Goal: Information Seeking & Learning: Learn about a topic

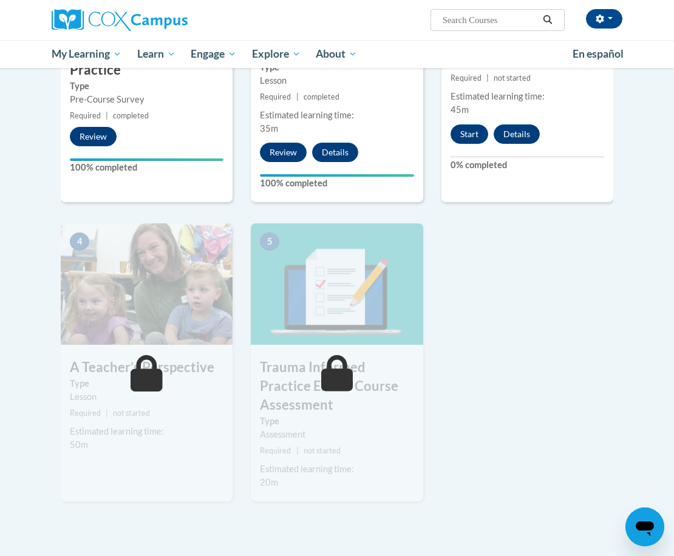
scroll to position [337, 0]
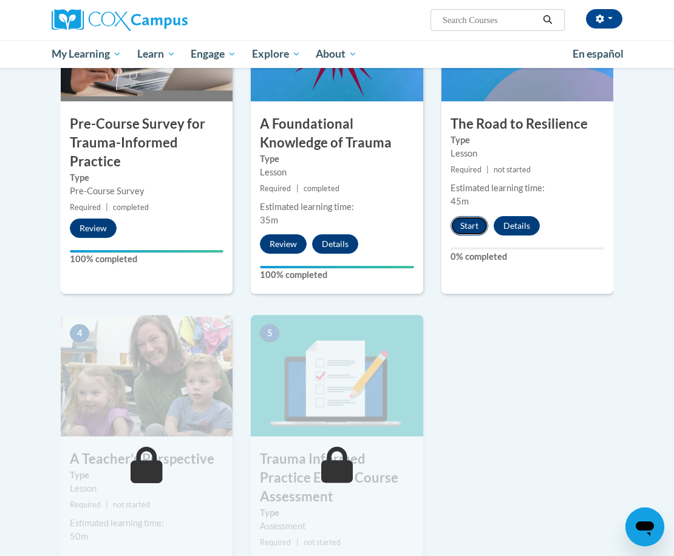
click at [470, 222] on button "Start" at bounding box center [470, 225] width 38 height 19
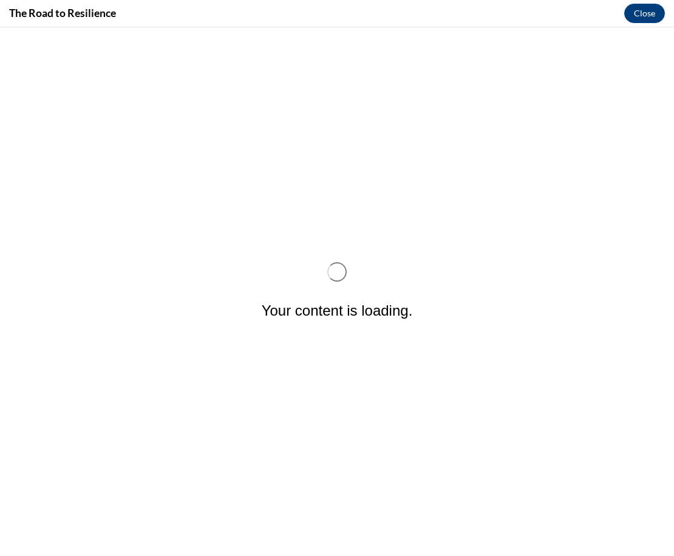
scroll to position [0, 0]
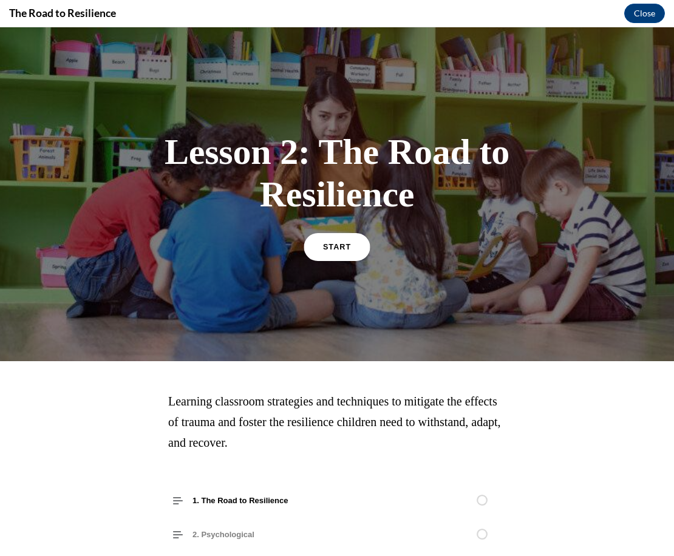
click at [339, 243] on span "START" at bounding box center [337, 246] width 28 height 9
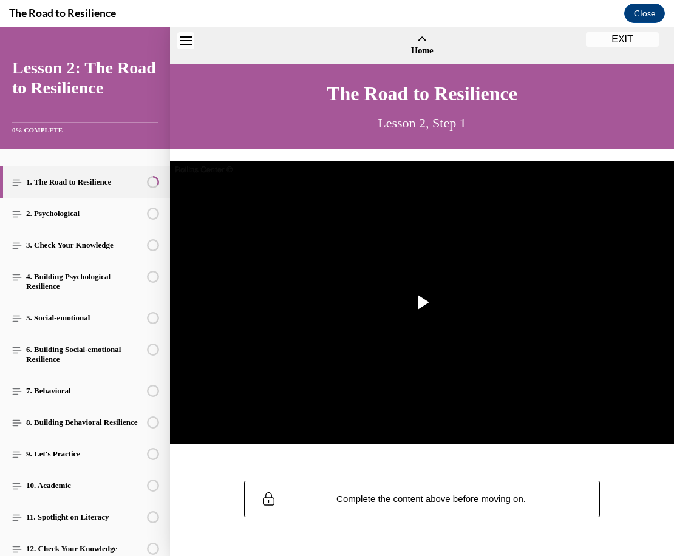
scroll to position [37, 0]
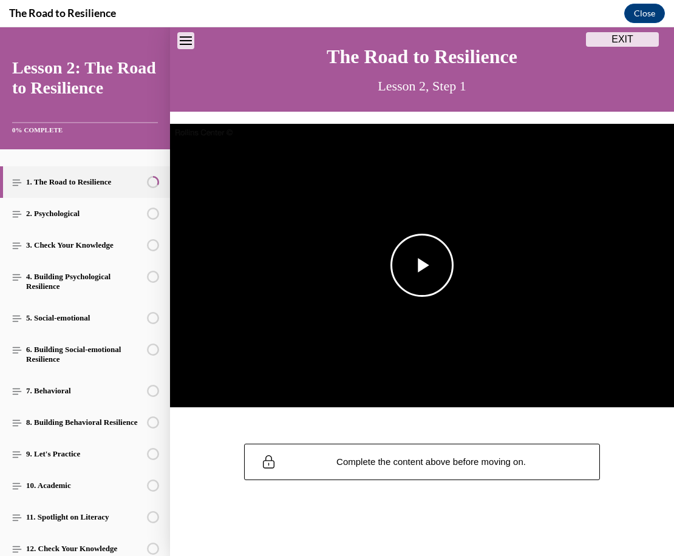
click at [422, 265] on span "Video player" at bounding box center [422, 265] width 0 height 0
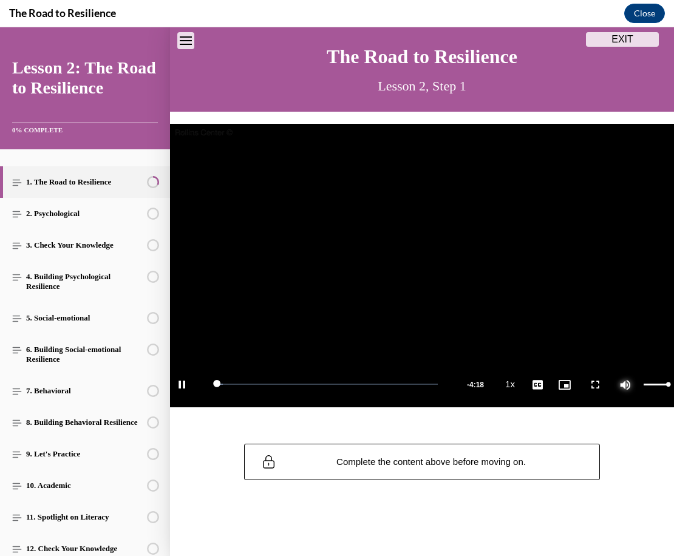
click at [625, 384] on span "Video player" at bounding box center [625, 384] width 24 height 0
click at [552, 290] on span "2x" at bounding box center [550, 292] width 8 height 9
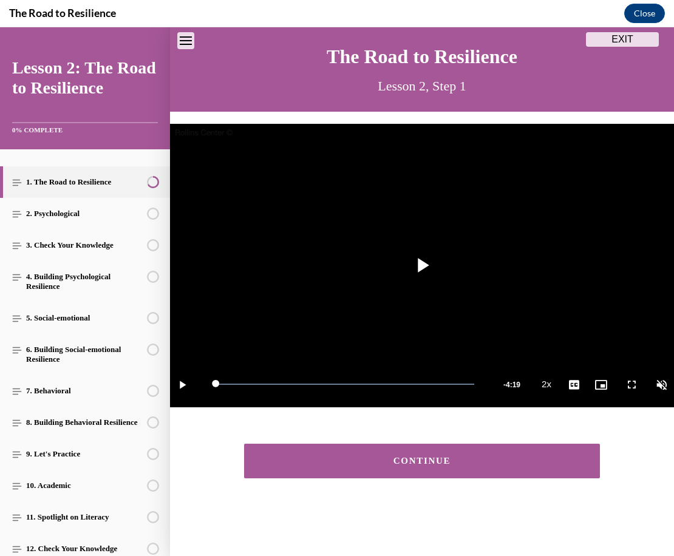
click at [345, 457] on div "CONTINUE" at bounding box center [422, 461] width 319 height 9
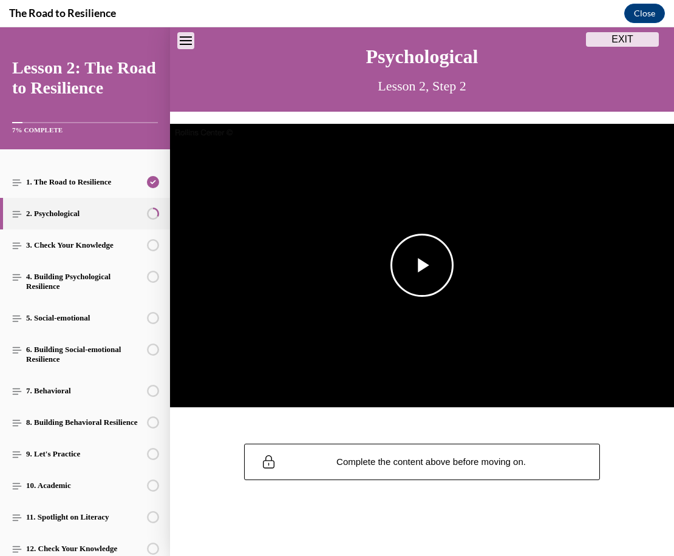
click at [422, 265] on span "Video player" at bounding box center [422, 265] width 0 height 0
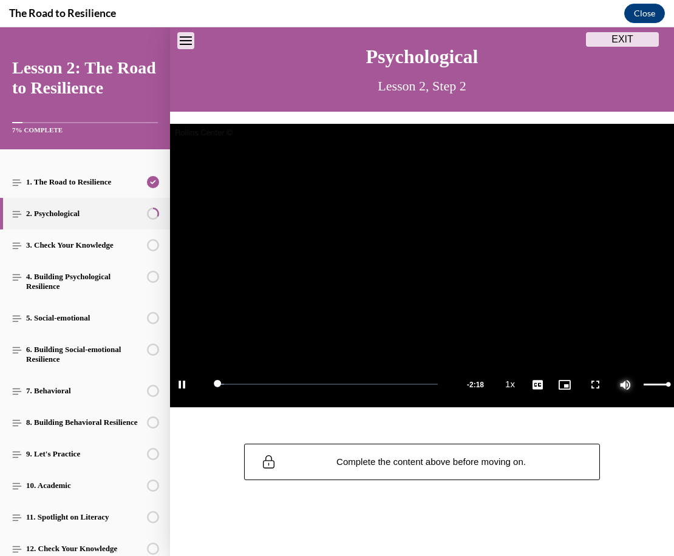
click at [630, 384] on span "Video player" at bounding box center [625, 384] width 24 height 0
click at [553, 291] on li "2x" at bounding box center [549, 292] width 30 height 13
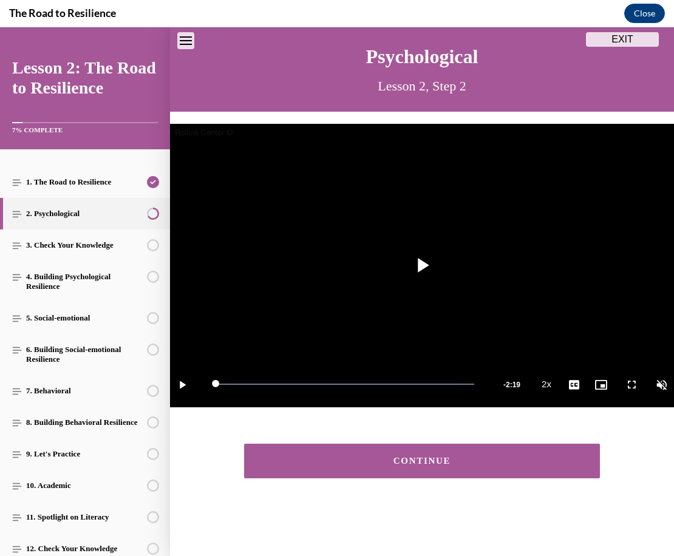
click at [472, 445] on button "CONTINUE" at bounding box center [422, 461] width 356 height 35
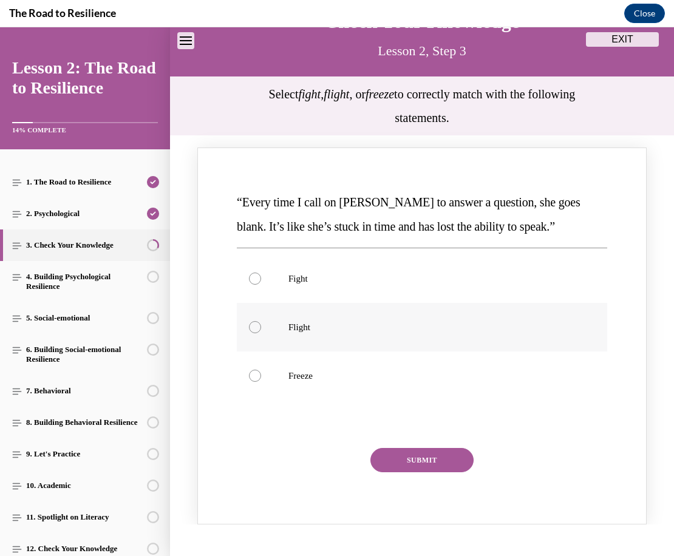
scroll to position [79, 0]
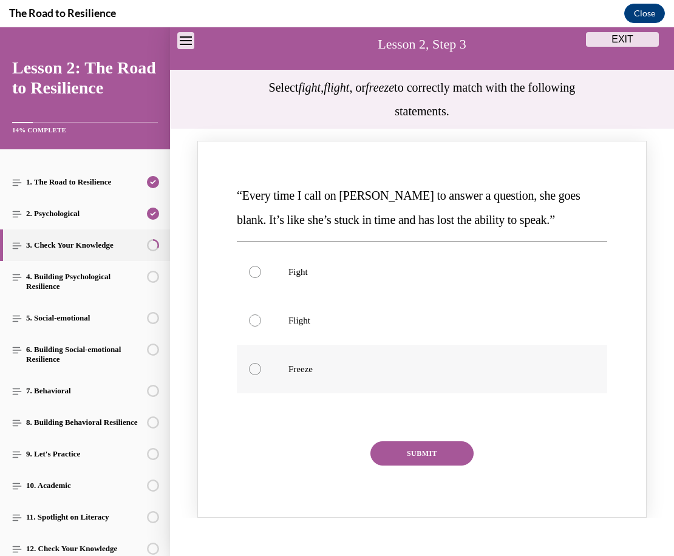
click at [369, 358] on label "Freeze" at bounding box center [422, 369] width 370 height 49
click at [261, 363] on input "Freeze" at bounding box center [255, 369] width 12 height 12
radio input "true"
click at [428, 448] on button "SUBMIT" at bounding box center [421, 453] width 103 height 24
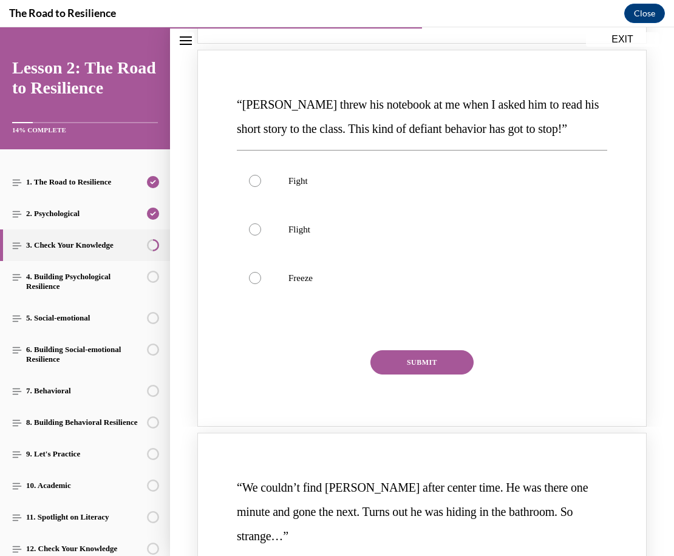
scroll to position [679, 0]
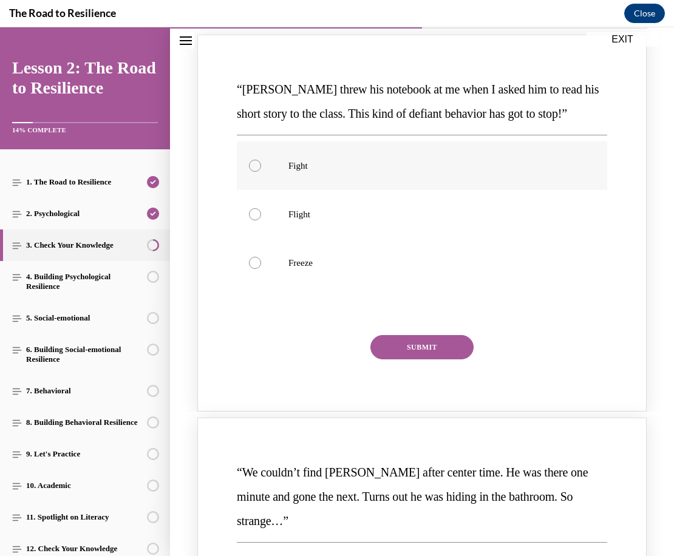
click at [338, 174] on label "Fight" at bounding box center [422, 165] width 370 height 49
click at [261, 172] on input "Fight" at bounding box center [255, 166] width 12 height 12
radio input "true"
click at [409, 344] on button "SUBMIT" at bounding box center [421, 347] width 103 height 24
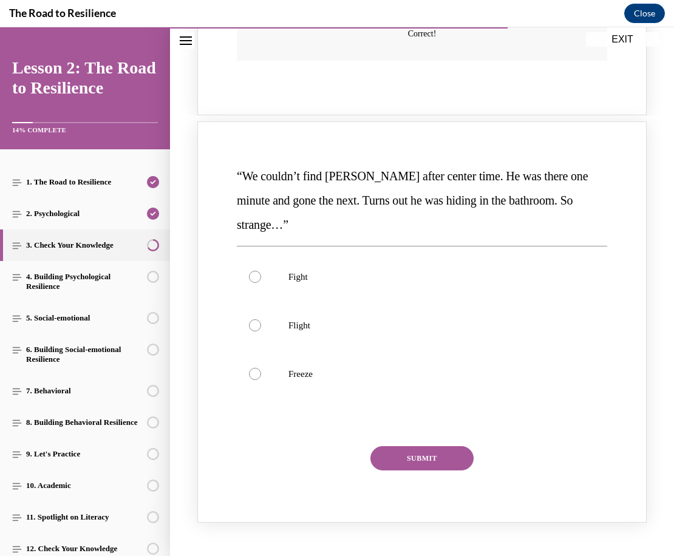
scroll to position [1088, 0]
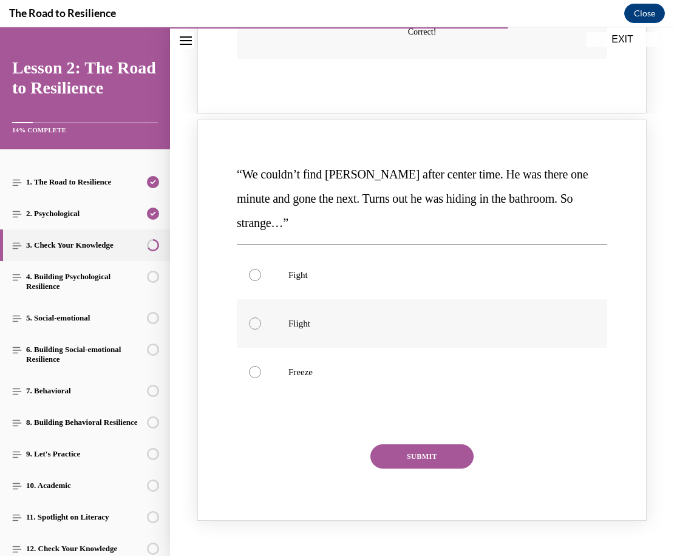
click at [372, 335] on label "Flight" at bounding box center [422, 323] width 370 height 49
click at [261, 330] on input "Flight" at bounding box center [255, 324] width 12 height 12
radio input "true"
click at [389, 452] on button "SUBMIT" at bounding box center [421, 456] width 103 height 24
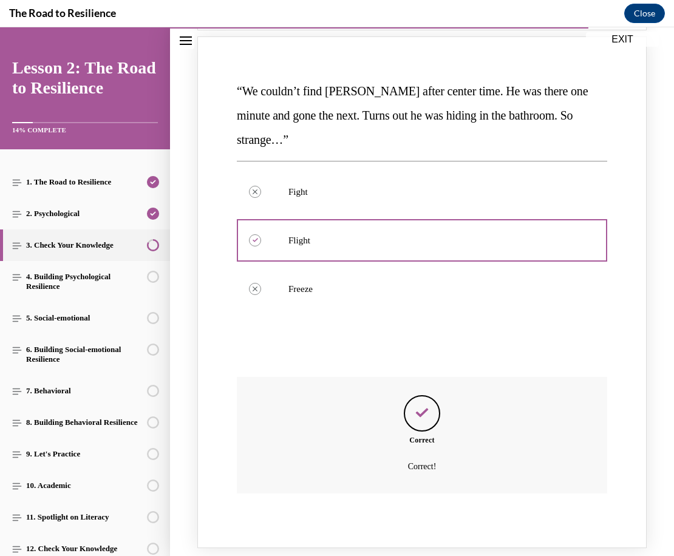
scroll to position [1289, 0]
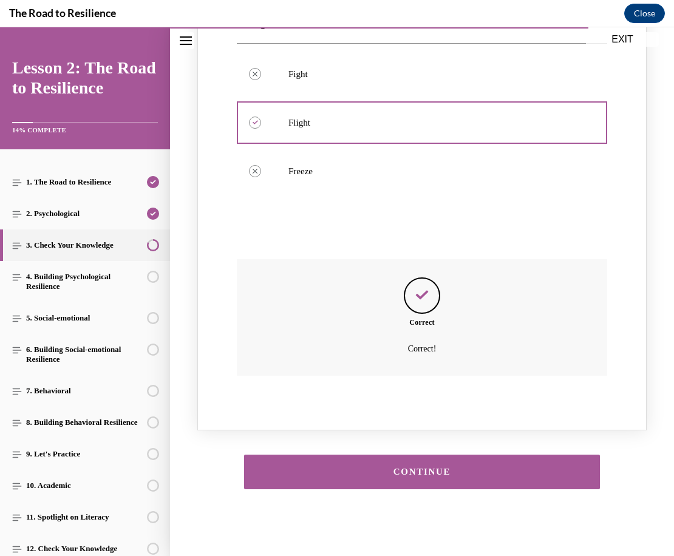
click at [412, 474] on button "CONTINUE" at bounding box center [422, 472] width 356 height 35
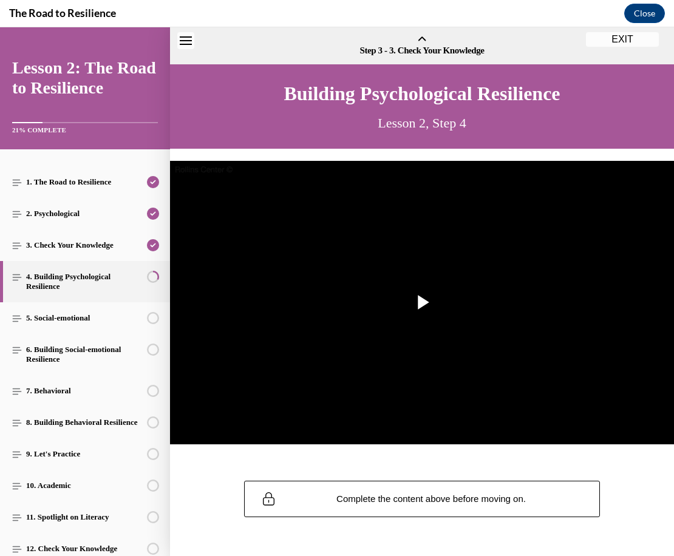
scroll to position [37, 0]
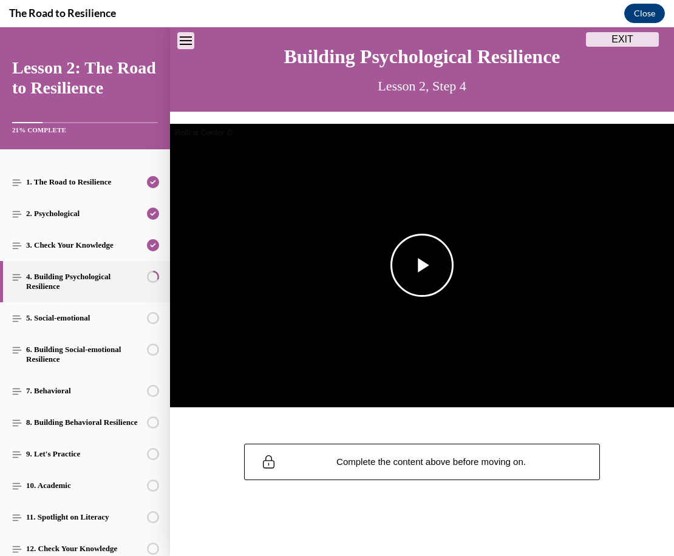
click at [422, 265] on span "Video player" at bounding box center [422, 265] width 0 height 0
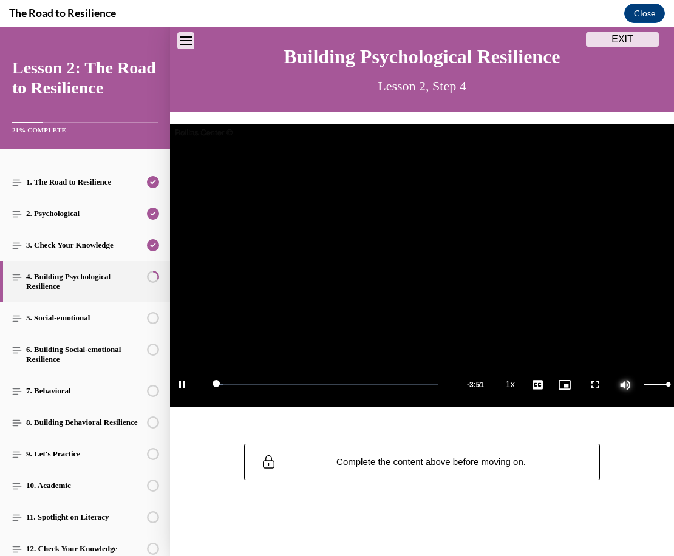
click at [627, 384] on span "Video player" at bounding box center [625, 384] width 24 height 0
click at [550, 294] on span "2x" at bounding box center [550, 292] width 8 height 9
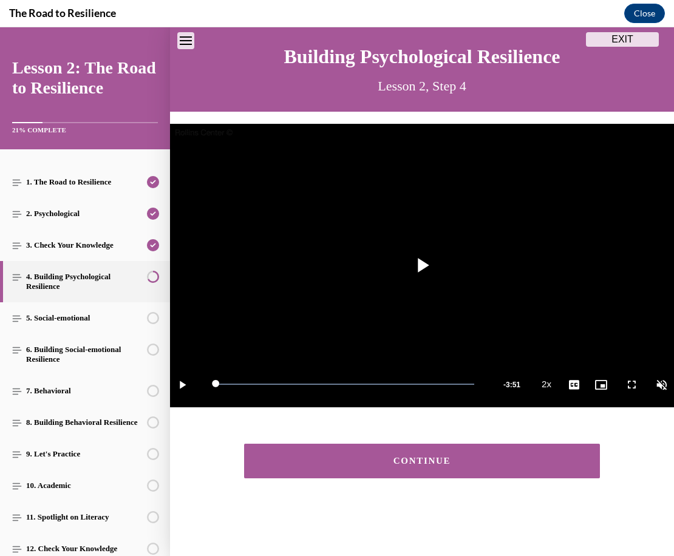
click at [305, 460] on div "CONTINUE" at bounding box center [422, 461] width 319 height 9
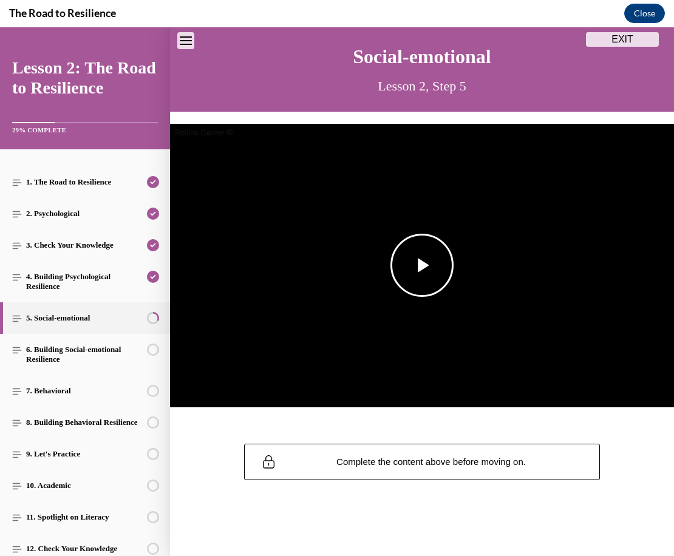
click at [422, 265] on span "Video player" at bounding box center [422, 265] width 0 height 0
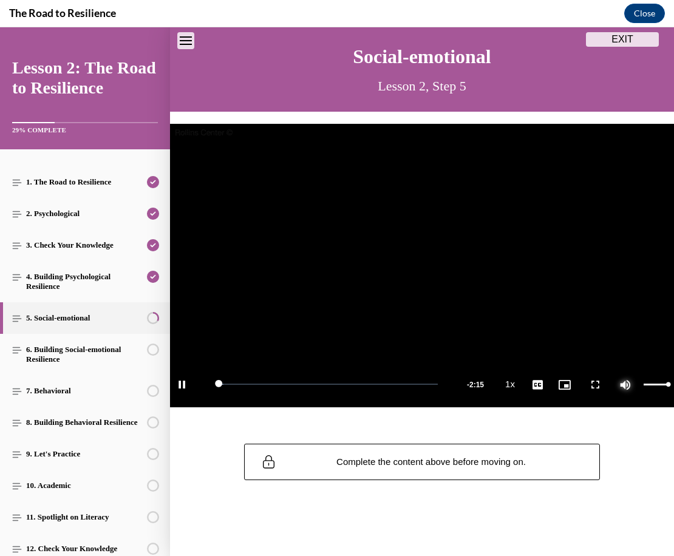
click at [623, 384] on span "Video player" at bounding box center [625, 384] width 24 height 0
click at [550, 295] on span "2x" at bounding box center [550, 292] width 8 height 9
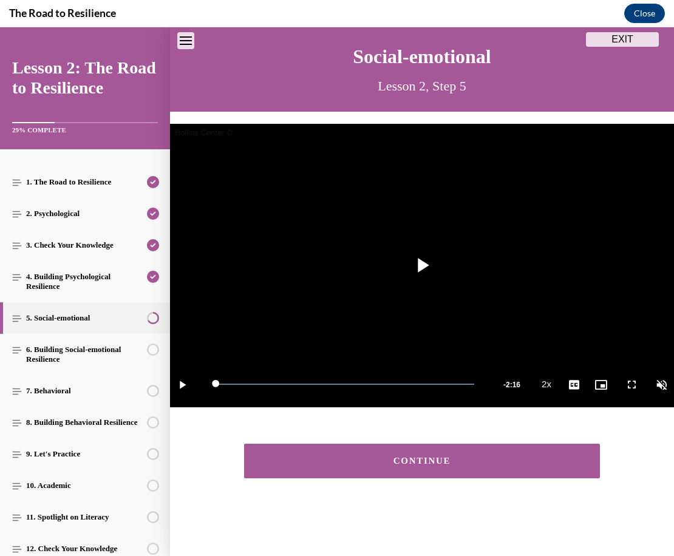
click at [372, 462] on div "CONTINUE" at bounding box center [422, 461] width 319 height 9
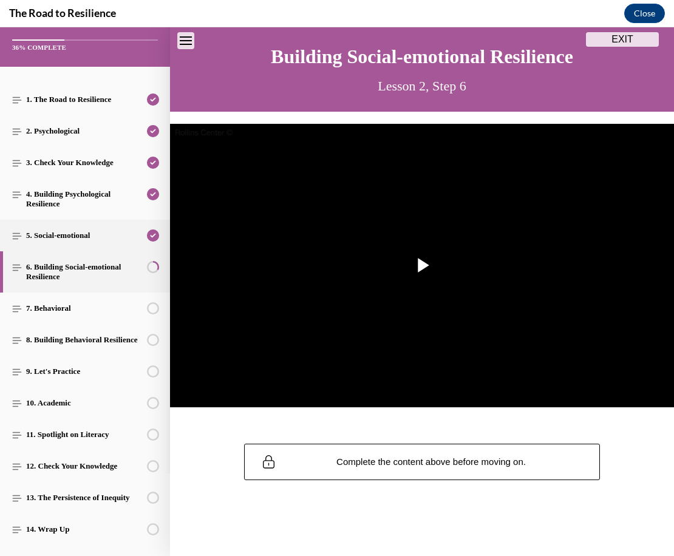
scroll to position [112, 0]
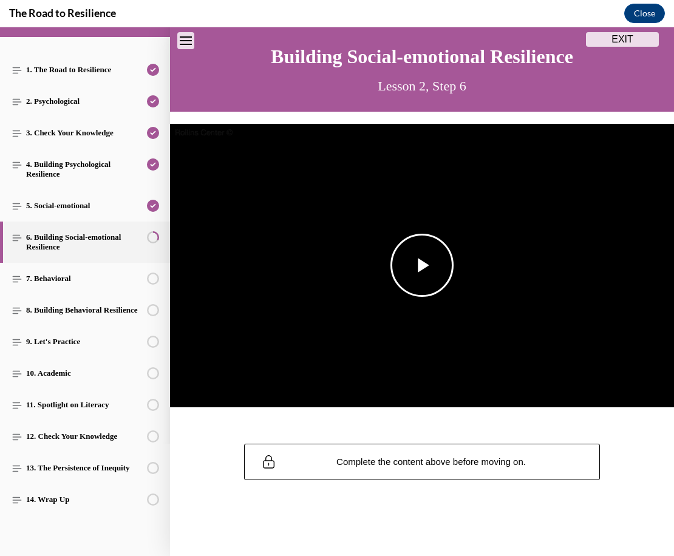
click at [422, 265] on span "Video player" at bounding box center [422, 265] width 0 height 0
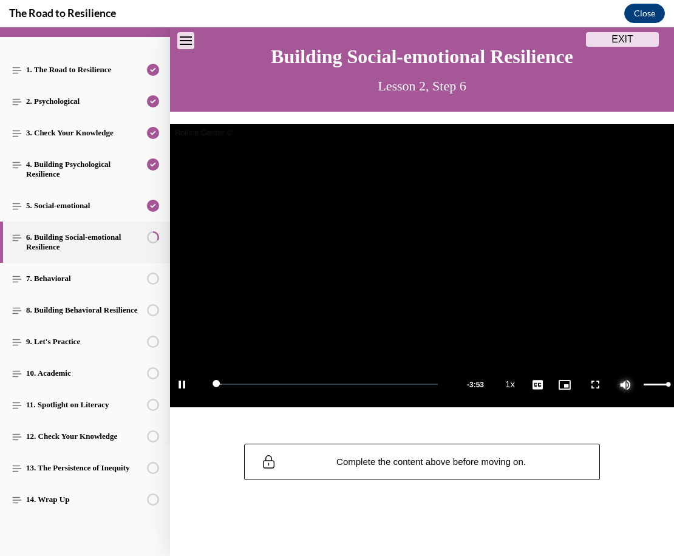
click at [623, 384] on span "Video player" at bounding box center [625, 384] width 24 height 0
click at [553, 295] on span "2x" at bounding box center [550, 292] width 8 height 9
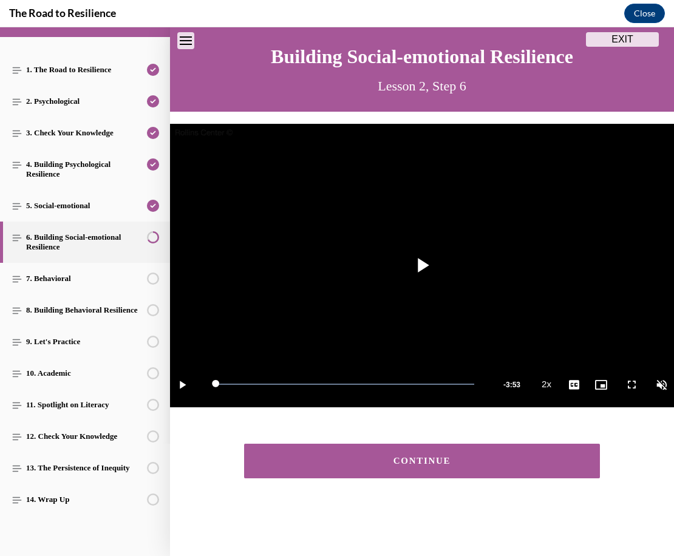
click at [355, 460] on div "CONTINUE" at bounding box center [422, 461] width 319 height 9
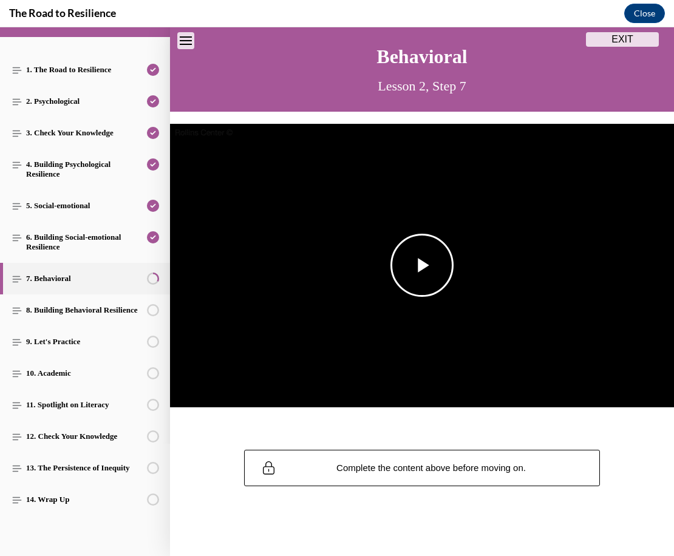
scroll to position [43, 0]
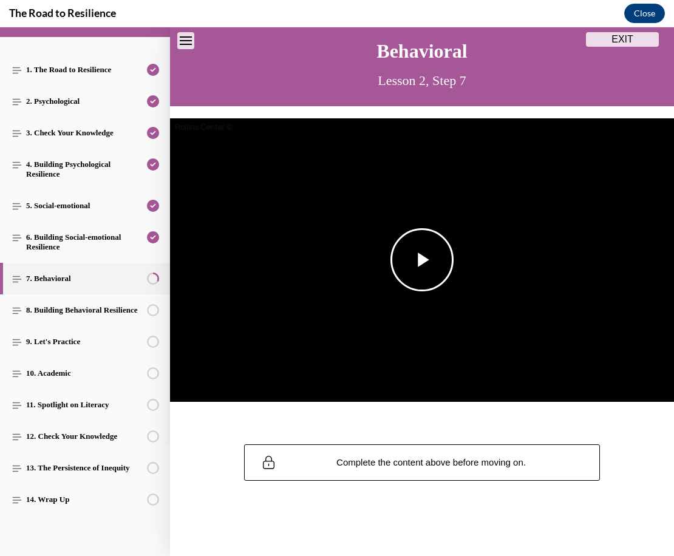
click at [422, 260] on span "Video player" at bounding box center [422, 260] width 0 height 0
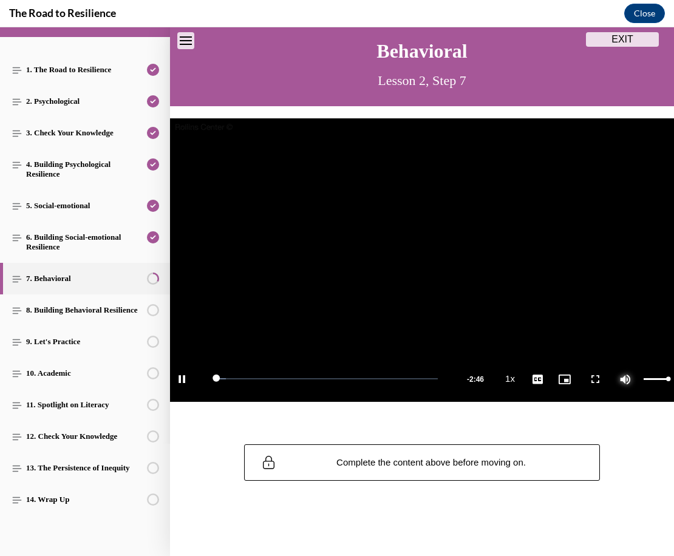
click at [632, 379] on span "Video player" at bounding box center [625, 379] width 24 height 0
click at [558, 286] on li "2x" at bounding box center [549, 287] width 30 height 13
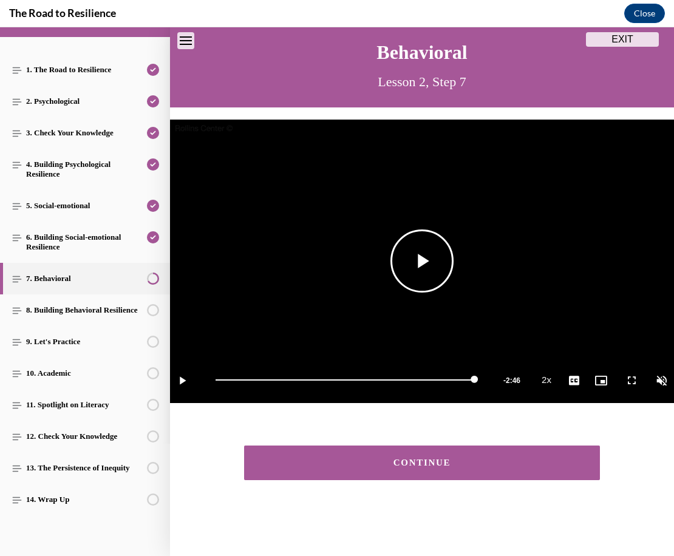
scroll to position [40, 0]
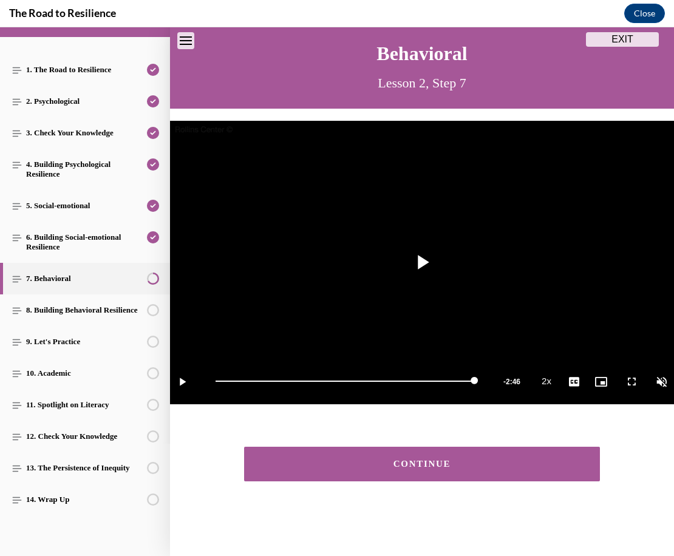
click at [338, 456] on button "CONTINUE" at bounding box center [422, 464] width 356 height 35
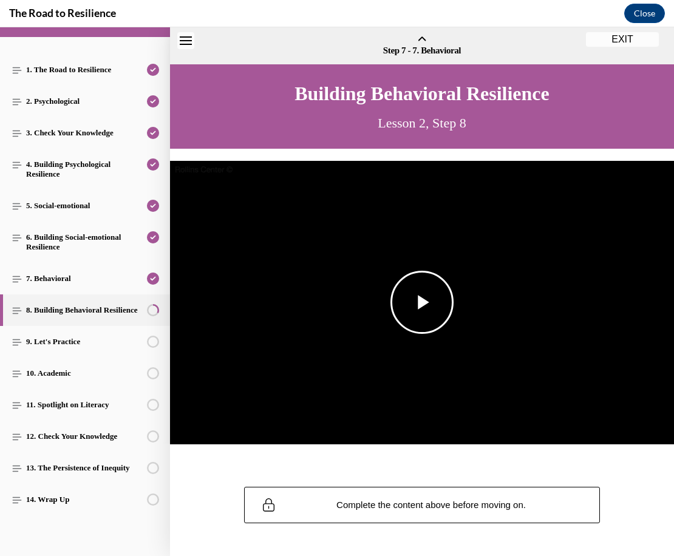
scroll to position [37, 0]
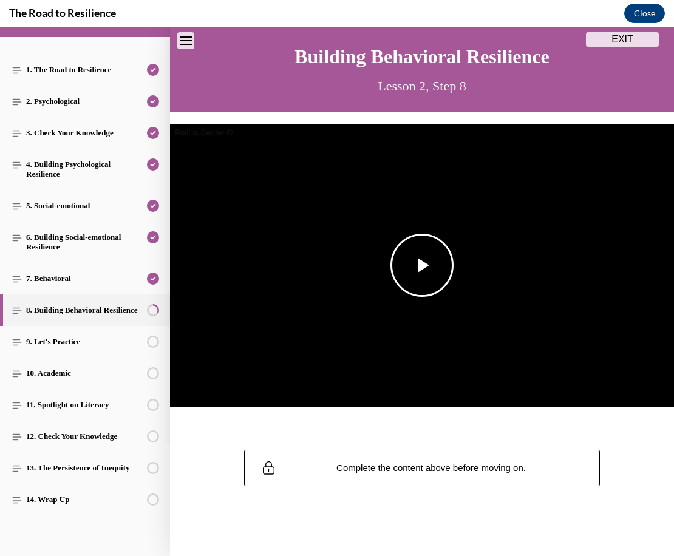
click at [422, 265] on span "Video player" at bounding box center [422, 265] width 0 height 0
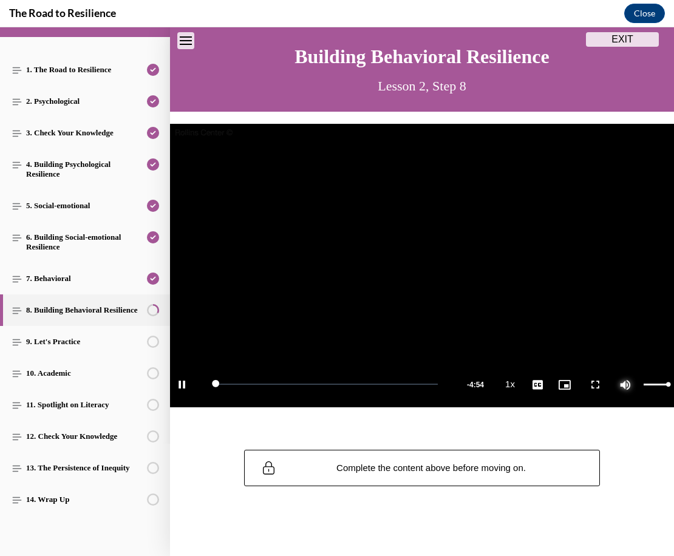
click at [630, 384] on span "Video player" at bounding box center [625, 384] width 24 height 0
click at [553, 293] on span "2x" at bounding box center [550, 292] width 8 height 9
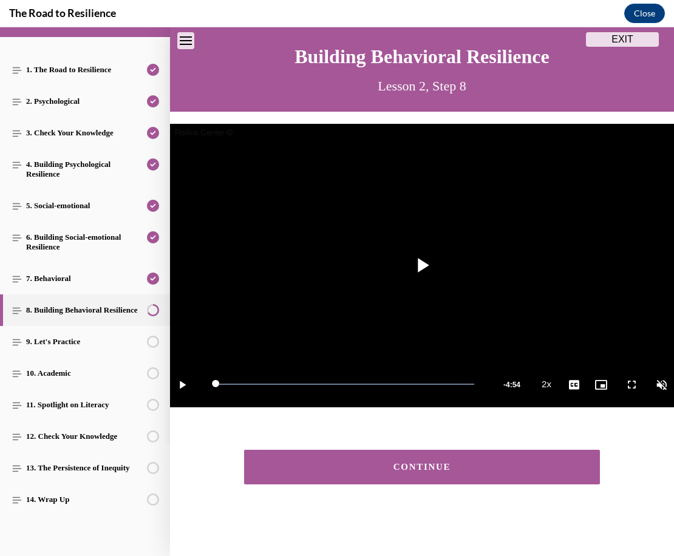
click at [393, 454] on button "CONTINUE" at bounding box center [422, 467] width 356 height 35
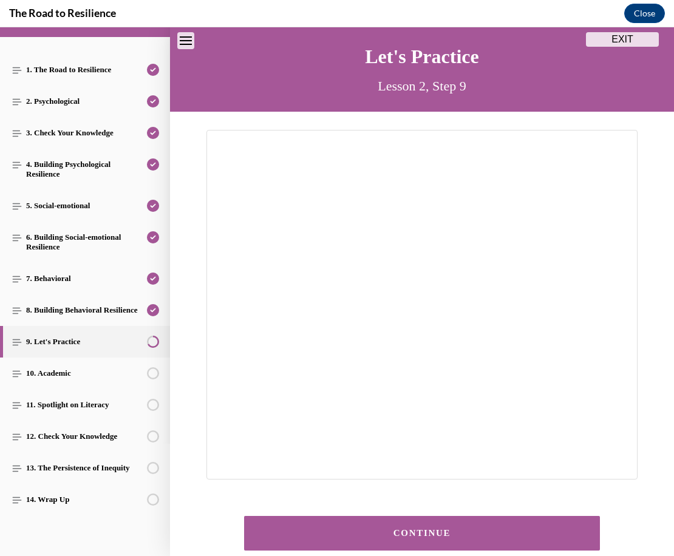
scroll to position [107, 0]
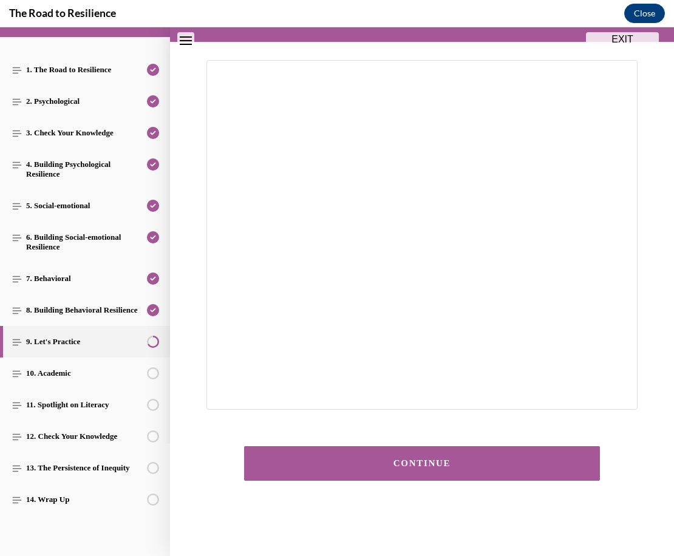
click at [429, 457] on button "CONTINUE" at bounding box center [422, 463] width 356 height 35
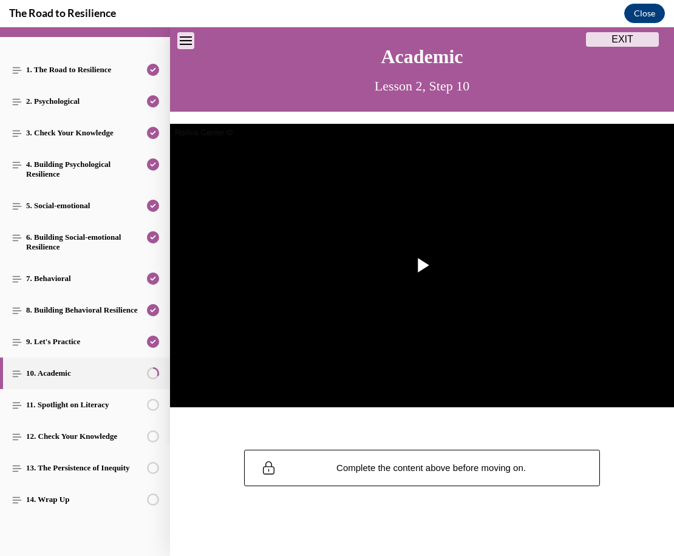
scroll to position [43, 0]
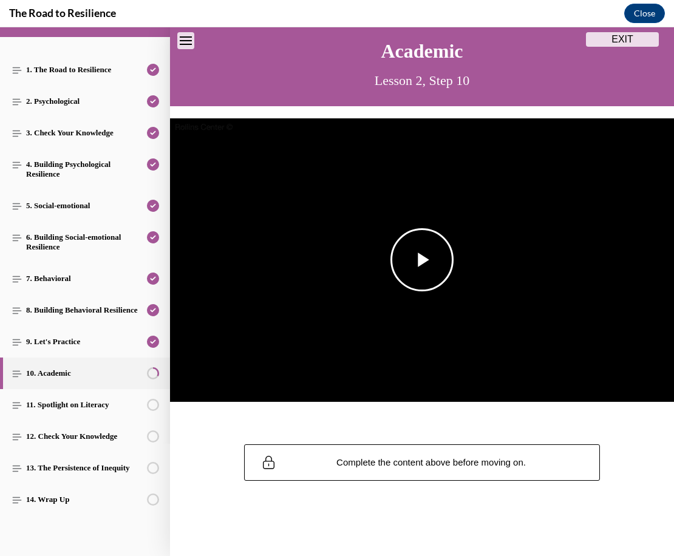
click at [422, 260] on span "Video player" at bounding box center [422, 260] width 0 height 0
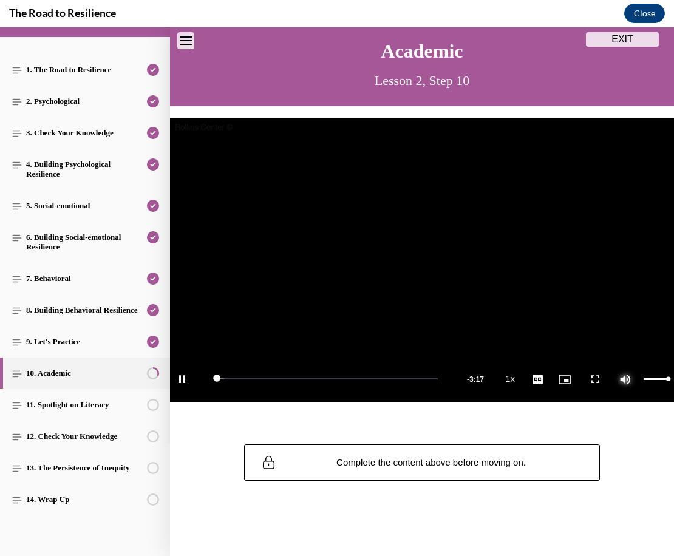
click at [626, 379] on span "Video player" at bounding box center [625, 379] width 24 height 0
click at [547, 287] on span "2x" at bounding box center [550, 286] width 8 height 9
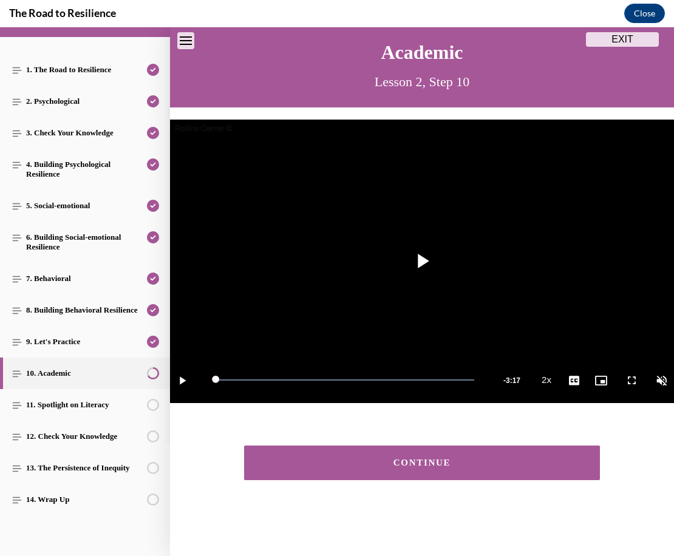
scroll to position [40, 0]
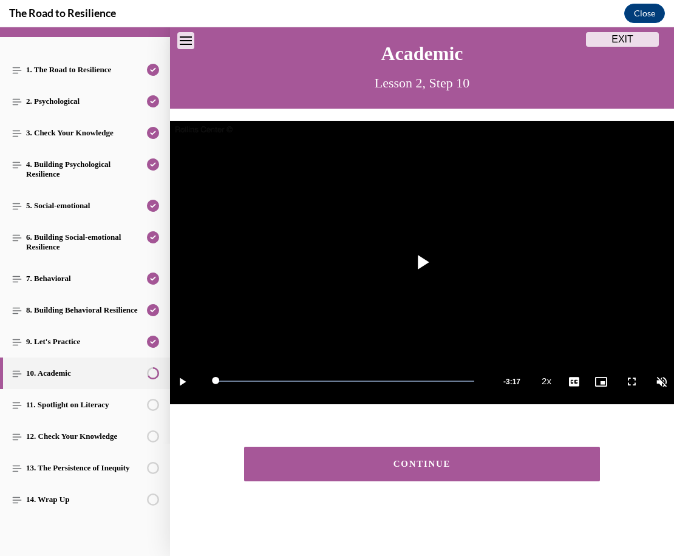
click at [347, 455] on button "CONTINUE" at bounding box center [422, 464] width 356 height 35
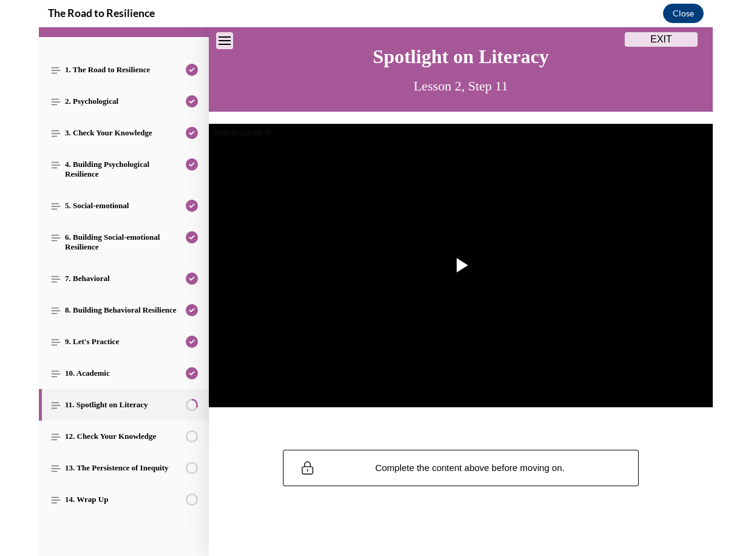
scroll to position [43, 0]
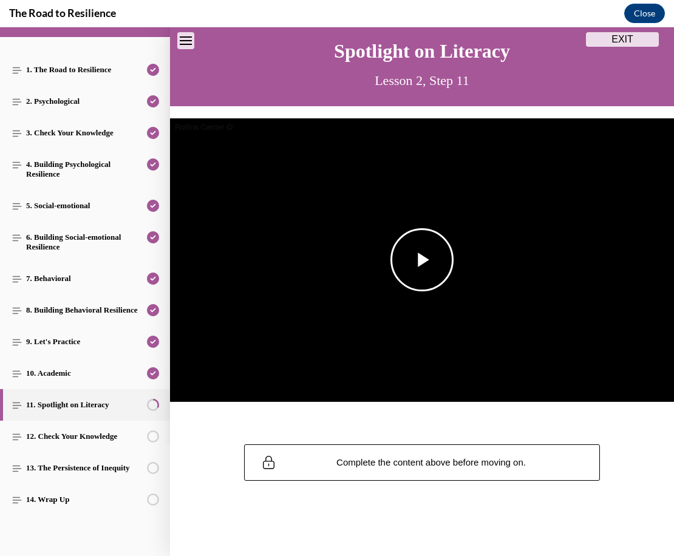
click at [422, 260] on span "Video player" at bounding box center [422, 260] width 0 height 0
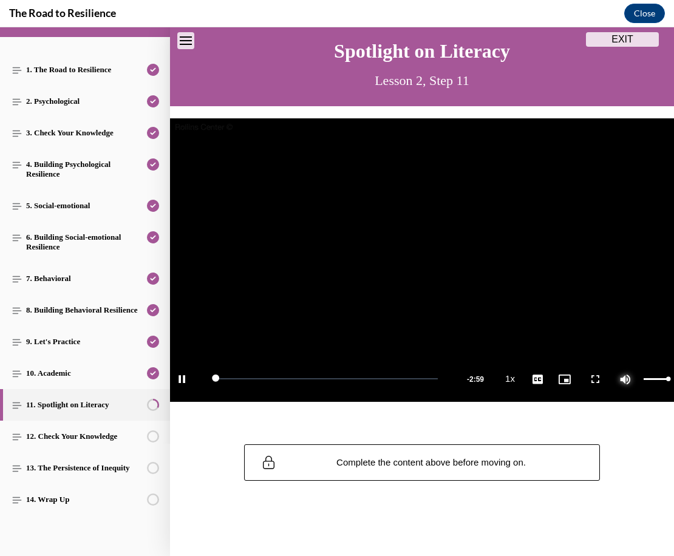
click at [628, 379] on span "Video player" at bounding box center [625, 379] width 24 height 0
click at [553, 285] on span "2x" at bounding box center [550, 286] width 8 height 9
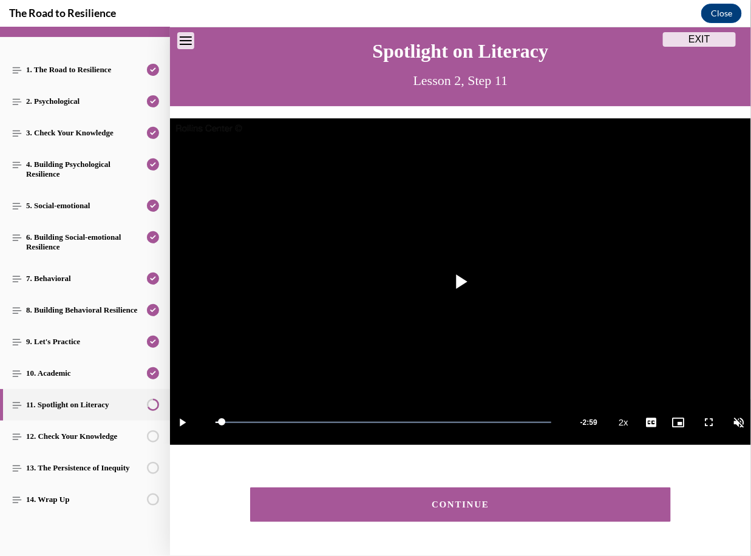
click at [415, 507] on div "CONTINUE" at bounding box center [460, 504] width 383 height 9
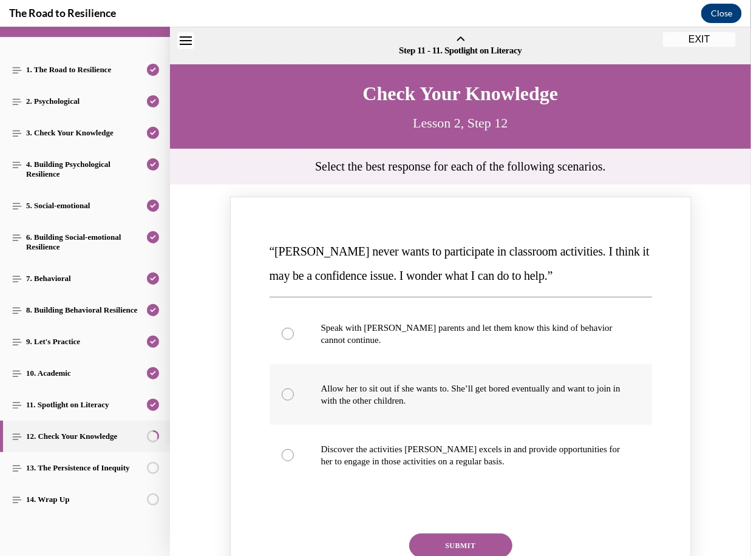
scroll to position [37, 0]
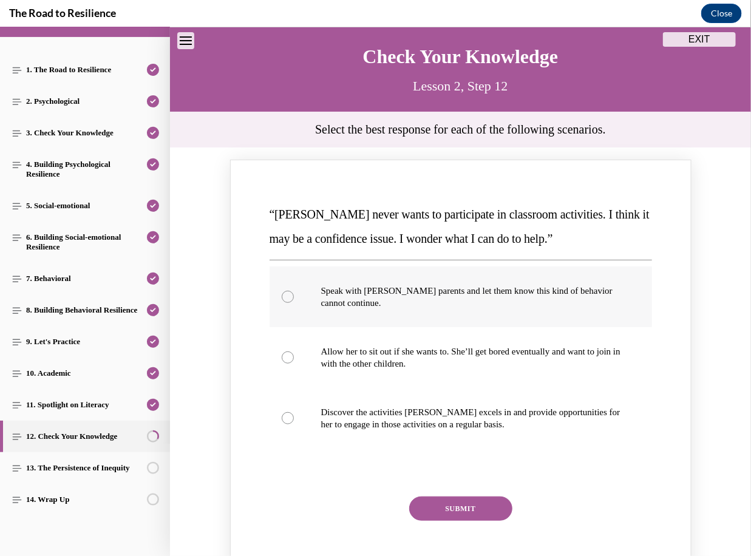
click at [438, 298] on p "Speak with Mattison’s parents and let them know this kind of behavior cannot co…" at bounding box center [471, 296] width 301 height 24
click at [294, 298] on input "Speak with Mattison’s parents and let them know this kind of behavior cannot co…" at bounding box center [288, 296] width 12 height 12
radio input "true"
click at [427, 504] on button "SUBMIT" at bounding box center [460, 508] width 103 height 24
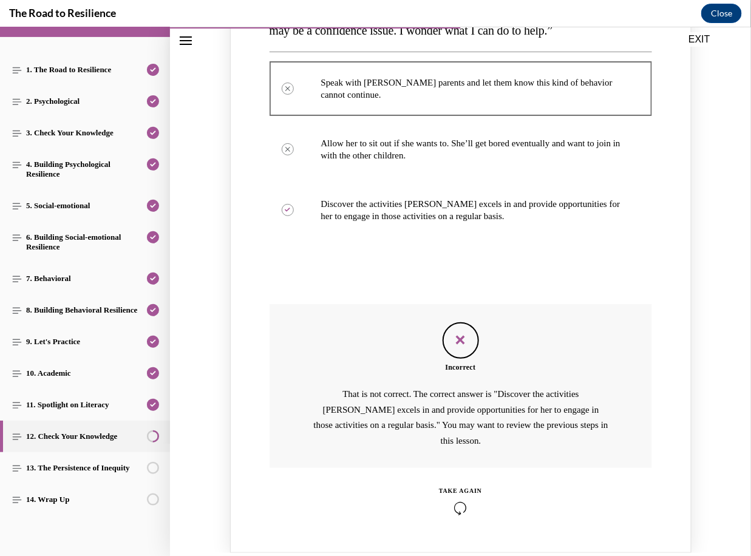
scroll to position [283, 0]
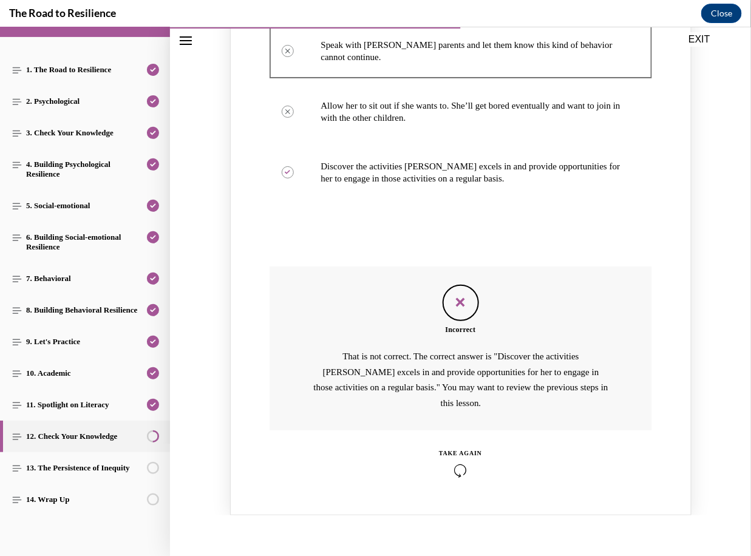
click at [454, 463] on icon "Knowledge check: Multiple choice" at bounding box center [460, 469] width 43 height 13
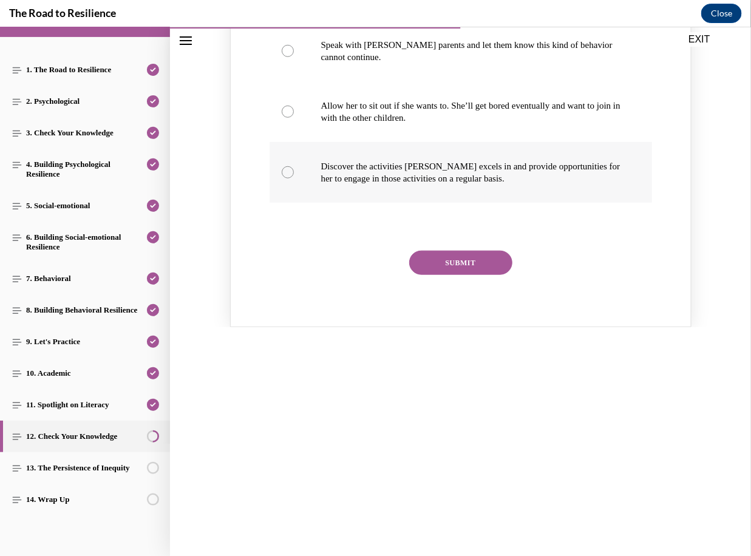
click at [429, 177] on p "Discover the activities Mattison excels in and provide opportunities for her to…" at bounding box center [471, 172] width 301 height 24
click at [294, 177] on input "Discover the activities Mattison excels in and provide opportunities for her to…" at bounding box center [288, 172] width 12 height 12
radio input "true"
click at [450, 253] on button "SUBMIT" at bounding box center [460, 262] width 103 height 24
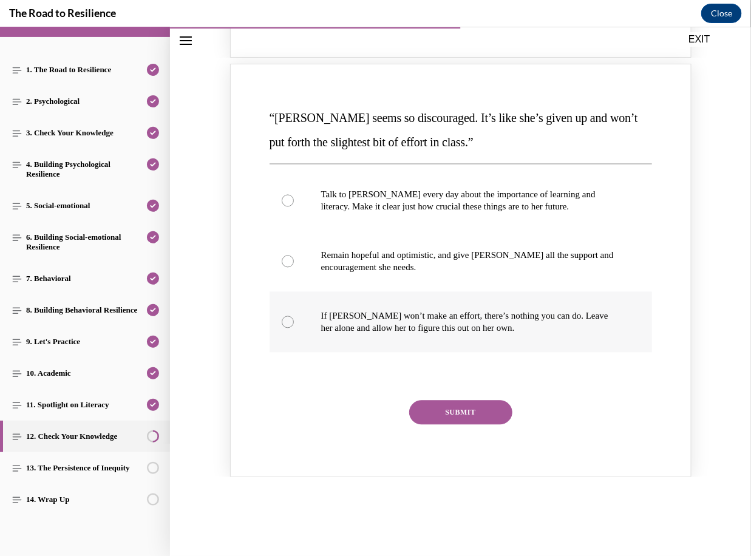
scroll to position [666, 0]
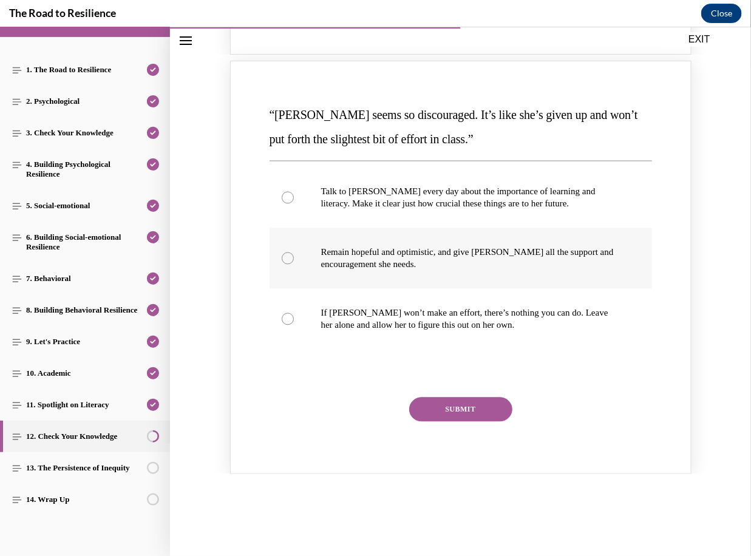
click at [420, 259] on p "Remain hopeful and optimistic, and give Alyson all the support and encouragemen…" at bounding box center [471, 258] width 301 height 24
click at [294, 259] on input "Remain hopeful and optimistic, and give Alyson all the support and encouragemen…" at bounding box center [288, 258] width 12 height 12
radio input "true"
click at [440, 402] on button "SUBMIT" at bounding box center [460, 409] width 103 height 24
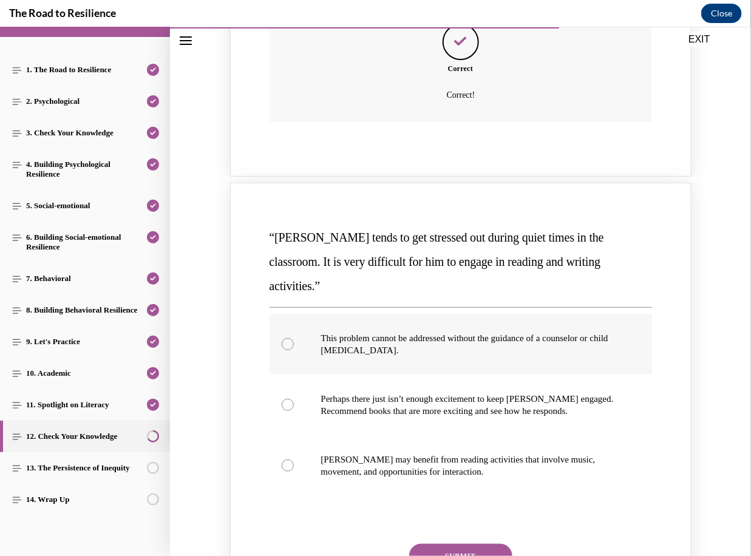
scroll to position [1117, 0]
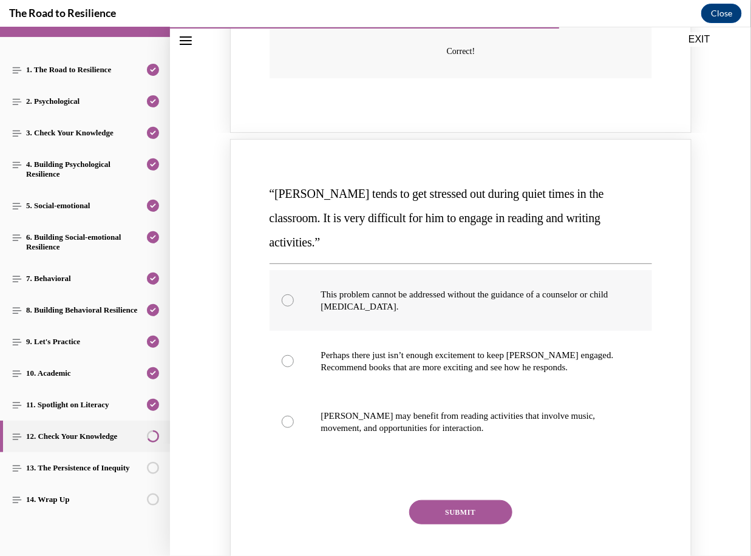
click at [448, 288] on p "This problem cannot be addressed without the guidance of a counselor or child p…" at bounding box center [471, 300] width 301 height 24
click at [294, 294] on input "This problem cannot be addressed without the guidance of a counselor or child p…" at bounding box center [288, 300] width 12 height 12
radio input "true"
click at [459, 500] on button "SUBMIT" at bounding box center [460, 512] width 103 height 24
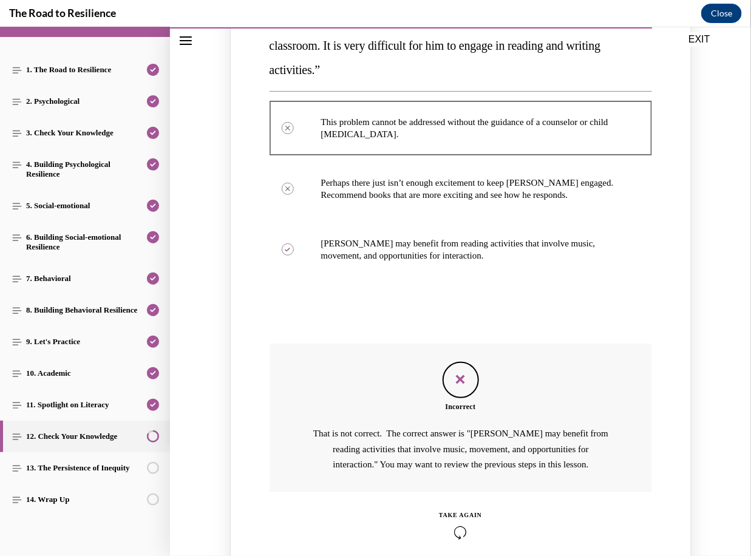
scroll to position [1296, 0]
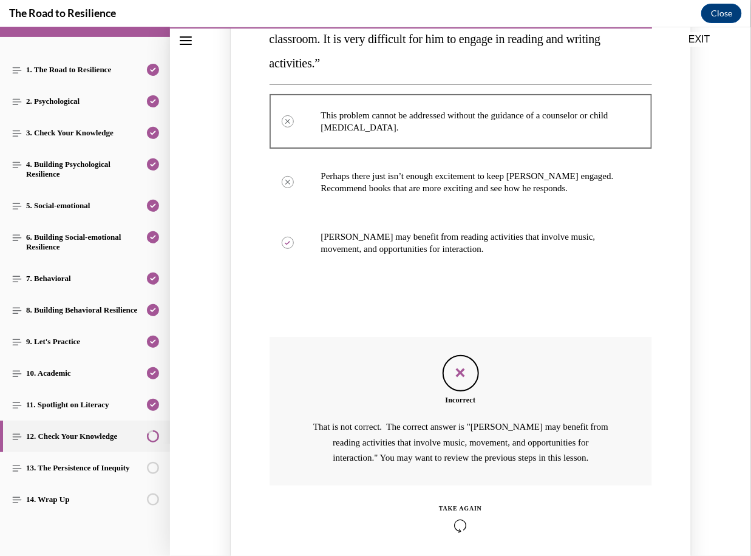
click at [461, 503] on div "TAKE AGAIN" at bounding box center [460, 517] width 43 height 29
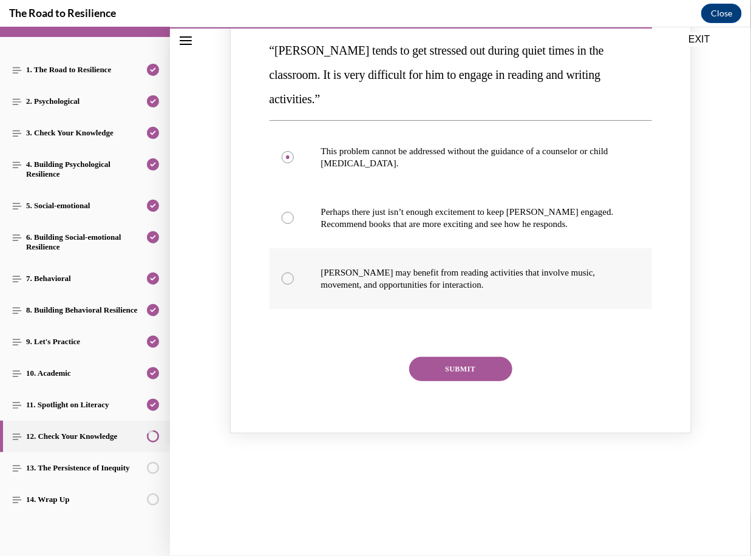
click at [458, 220] on div "This problem cannot be addressed without the guidance of a counselor or child p…" at bounding box center [461, 217] width 383 height 182
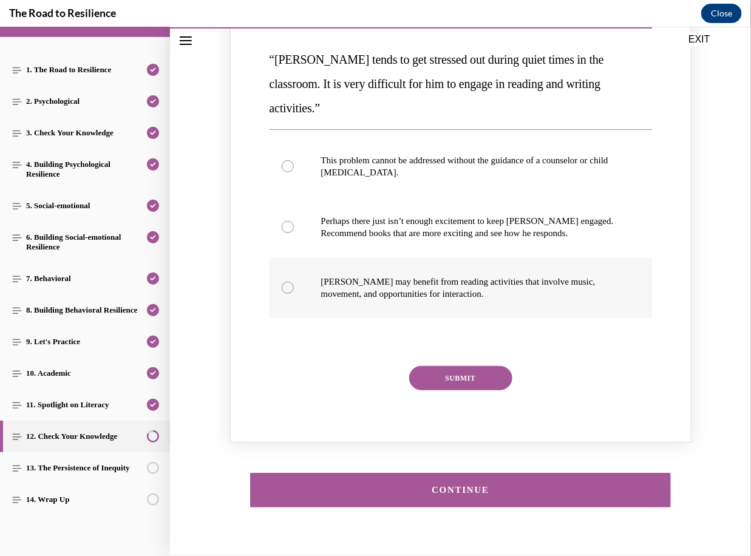
click at [443, 275] on p "Harrison may benefit from reading activities that involve music, movement, and …" at bounding box center [471, 287] width 301 height 24
click at [294, 281] on input "Harrison may benefit from reading activities that involve music, movement, and …" at bounding box center [288, 287] width 12 height 12
radio input "true"
click at [455, 366] on button "SUBMIT" at bounding box center [460, 378] width 103 height 24
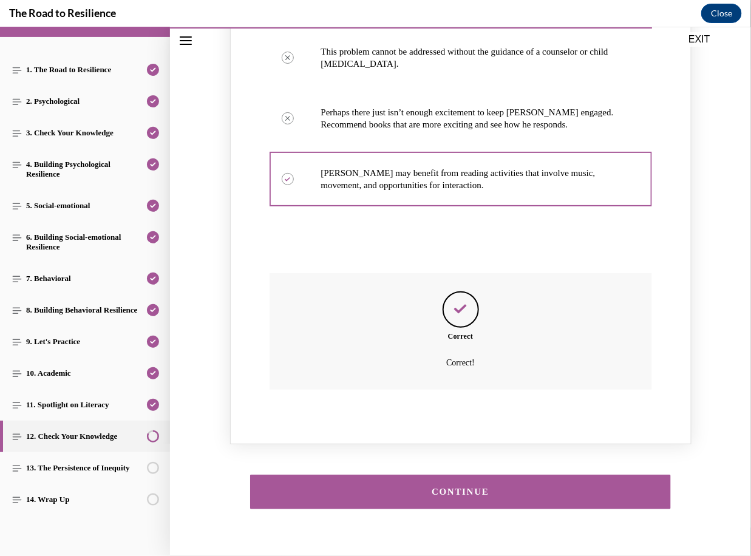
scroll to position [1362, 0]
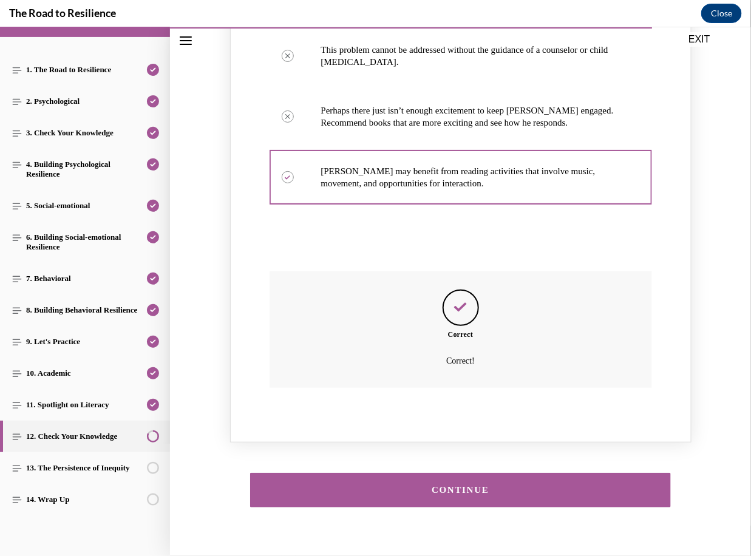
click at [454, 485] on div "CONTINUE" at bounding box center [460, 489] width 383 height 9
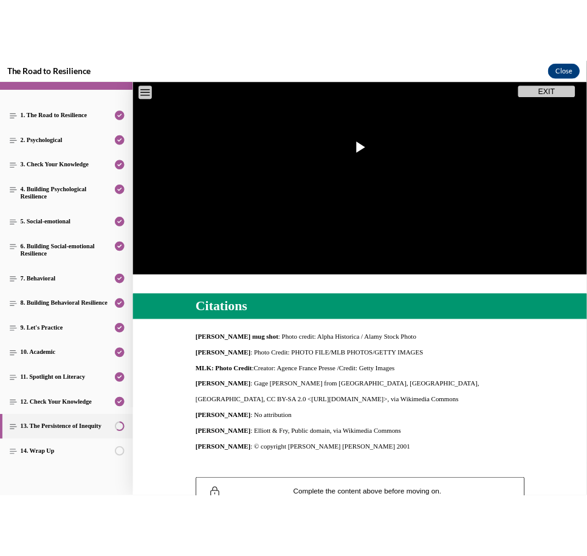
scroll to position [117, 0]
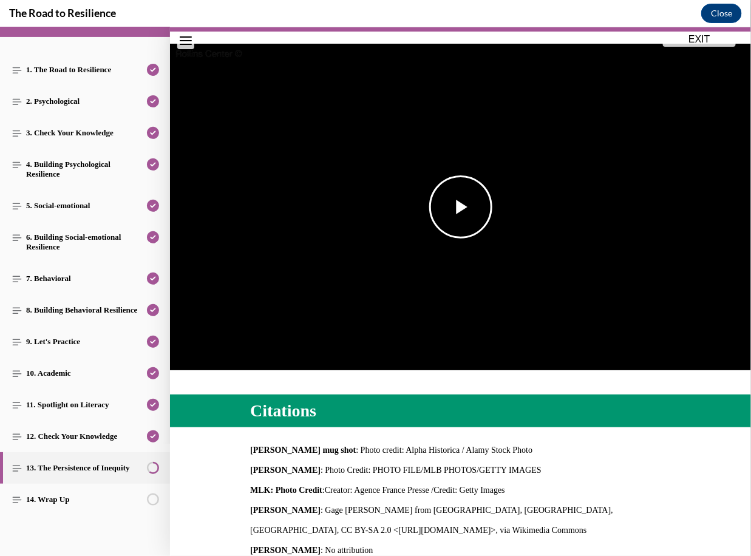
click at [461, 206] on span "Video player" at bounding box center [461, 206] width 0 height 0
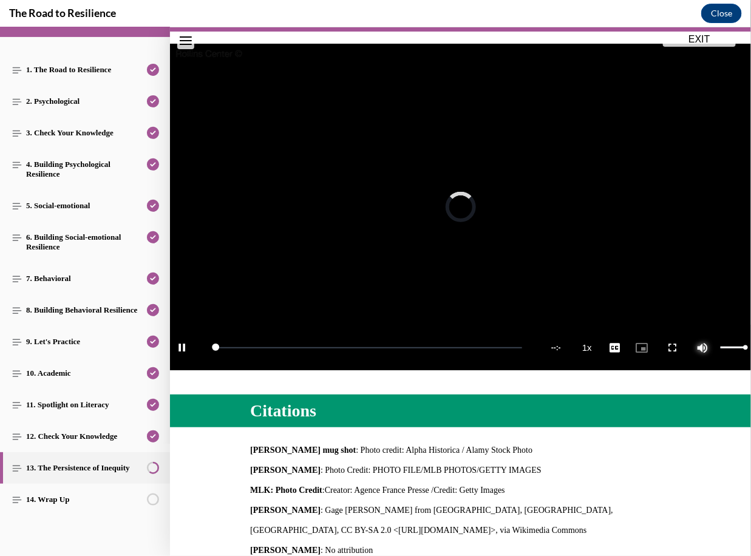
click at [673, 347] on span "Video player" at bounding box center [702, 347] width 24 height 0
click at [626, 250] on span "2x" at bounding box center [627, 254] width 8 height 9
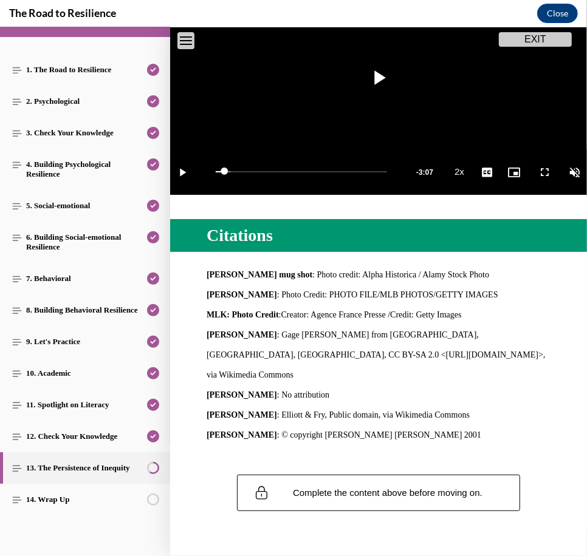
scroll to position [211, 0]
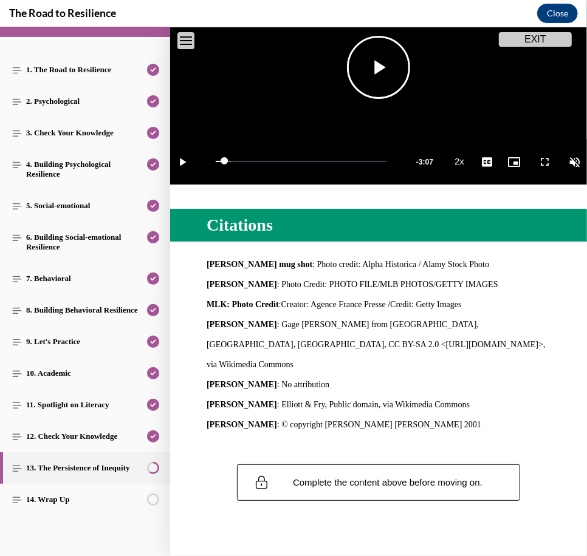
click at [378, 67] on span "Video player" at bounding box center [378, 67] width 0 height 0
